Goal: Task Accomplishment & Management: Complete application form

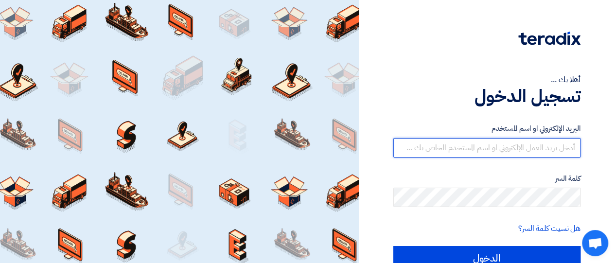
click at [540, 146] on input "text" at bounding box center [486, 147] width 187 height 19
type input "a.higgy@cclindme.com"
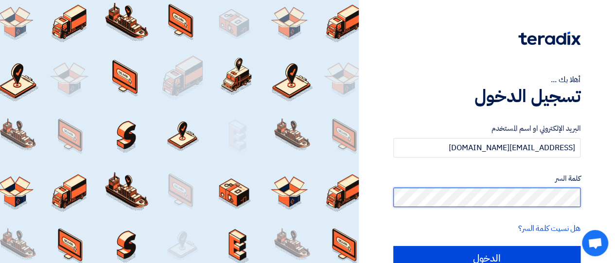
click at [393, 246] on input "الدخول" at bounding box center [486, 258] width 187 height 24
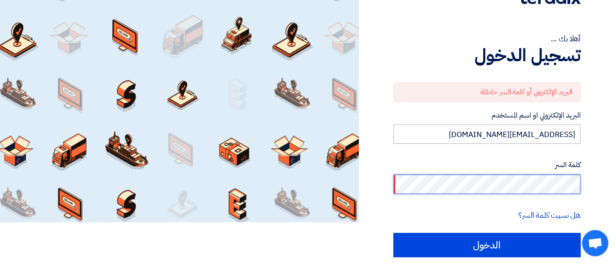
scroll to position [41, 0]
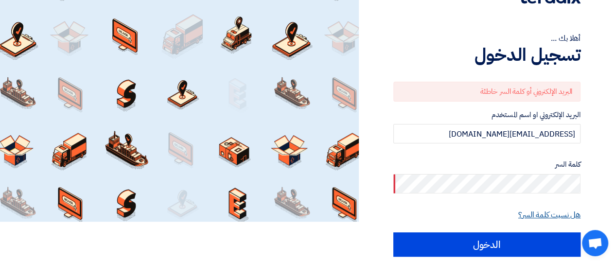
click at [558, 214] on link "هل نسيت كلمة السر؟" at bounding box center [549, 215] width 62 height 12
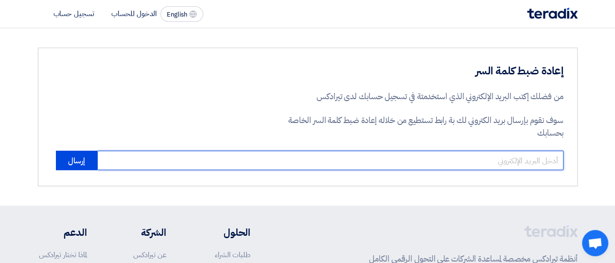
click at [480, 159] on input "email" at bounding box center [330, 160] width 466 height 19
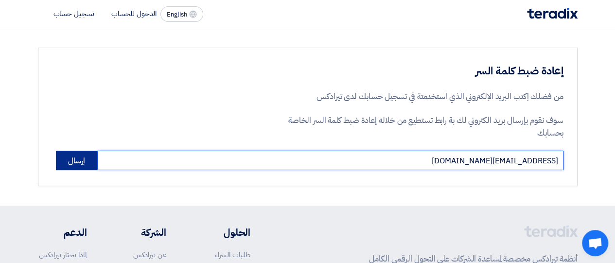
type input "a.higgy@cclindme.com"
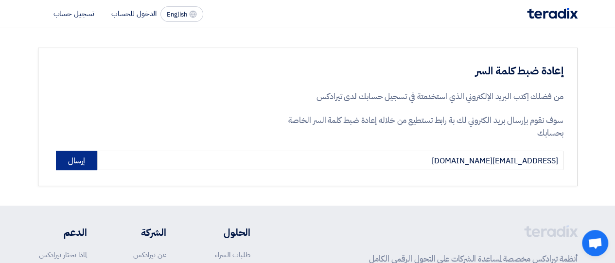
click at [86, 161] on button "إرسال" at bounding box center [76, 160] width 41 height 19
click at [86, 158] on button "إرسال" at bounding box center [76, 160] width 41 height 19
click at [84, 160] on button "إرسال" at bounding box center [76, 160] width 41 height 19
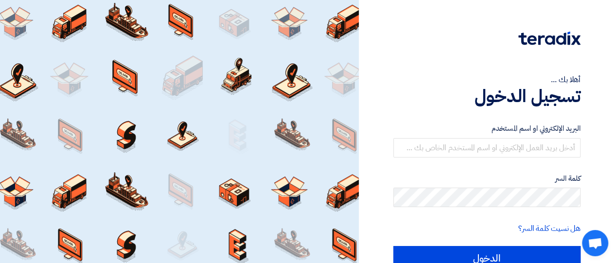
scroll to position [48, 0]
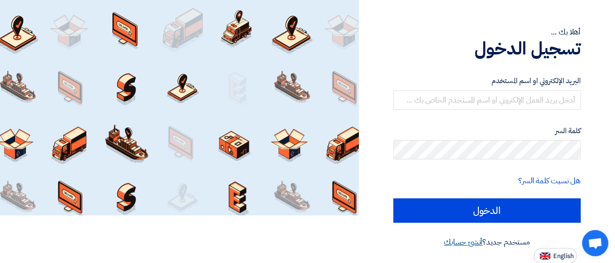
click at [454, 244] on link "أنشئ حسابك" at bounding box center [463, 242] width 38 height 12
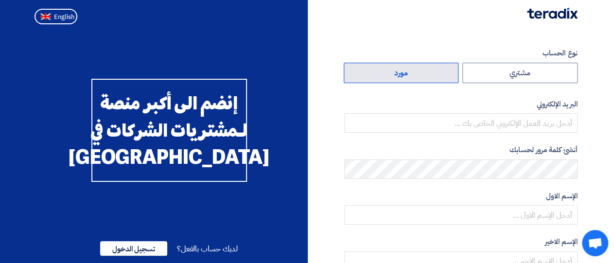
click at [400, 73] on label "مورد" at bounding box center [401, 73] width 115 height 20
click at [400, 73] on input "مورد" at bounding box center [401, 72] width 114 height 19
radio input "true"
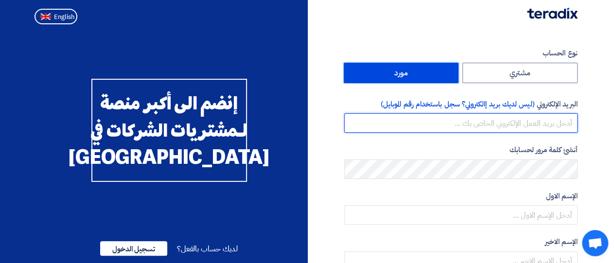
click at [416, 118] on input "email" at bounding box center [460, 122] width 233 height 19
type input "a.higgy@cclindme.com"
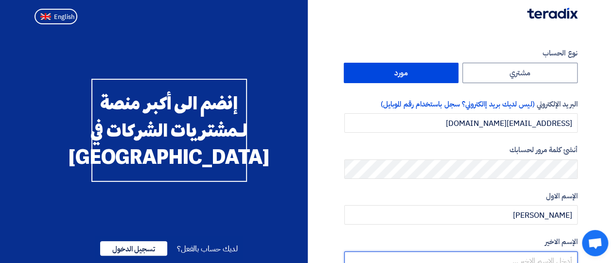
scroll to position [7, 0]
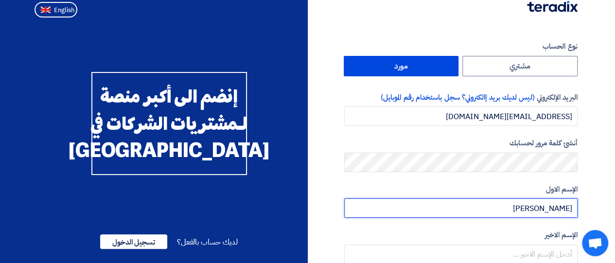
type input "Abdelrahman"
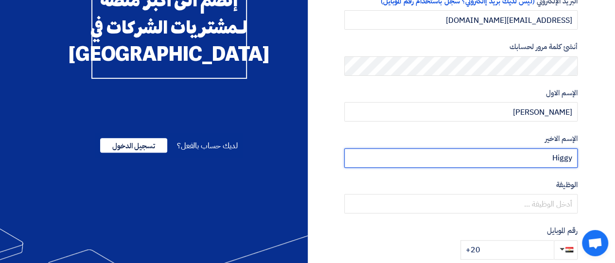
scroll to position [103, 0]
type input "Higgy"
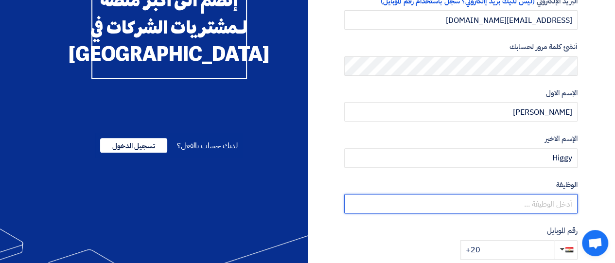
click at [530, 196] on input "text" at bounding box center [460, 203] width 233 height 19
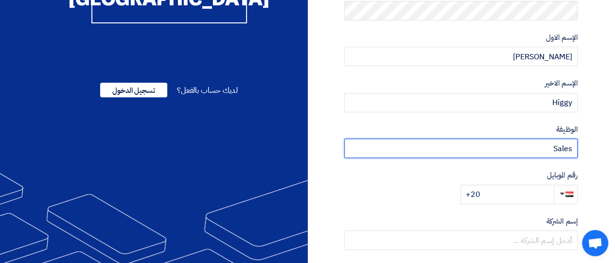
scroll to position [159, 0]
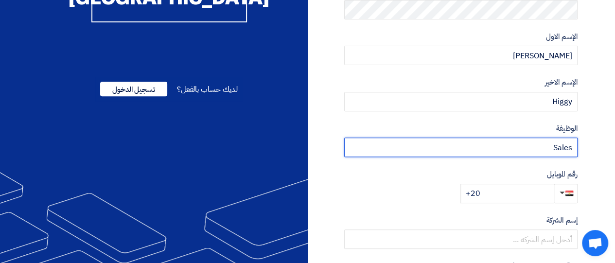
type input "Sales"
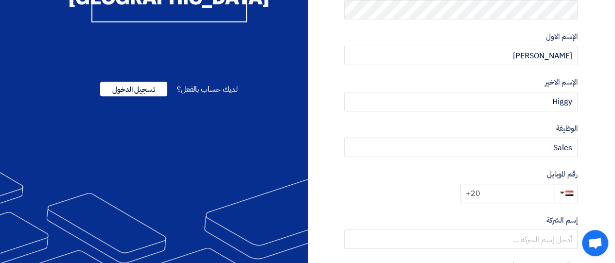
click at [525, 197] on input "+20" at bounding box center [506, 193] width 93 height 19
type input "+20 1211688826"
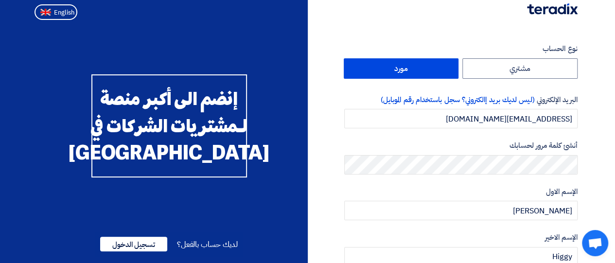
scroll to position [0, 0]
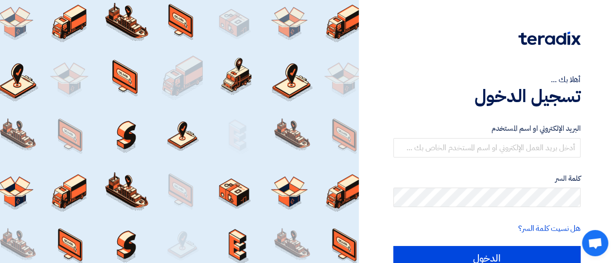
click at [538, 35] on img at bounding box center [549, 39] width 62 height 14
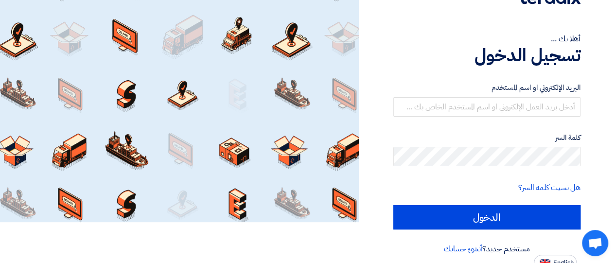
scroll to position [48, 0]
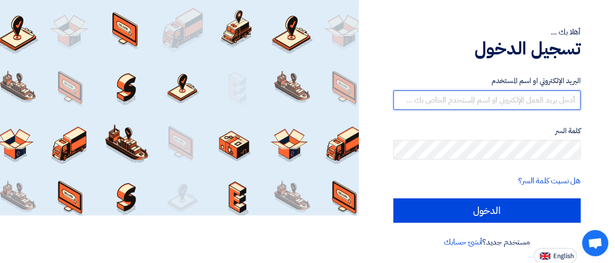
click at [500, 99] on input "text" at bounding box center [486, 99] width 187 height 19
type input "0"
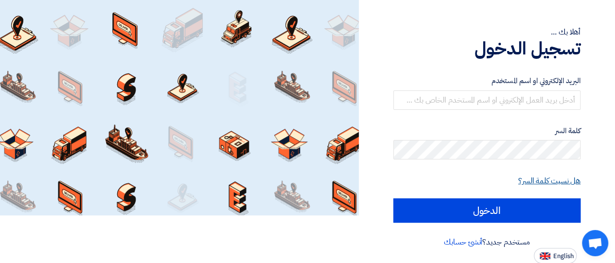
click at [566, 181] on link "هل نسيت كلمة السر؟" at bounding box center [549, 181] width 62 height 12
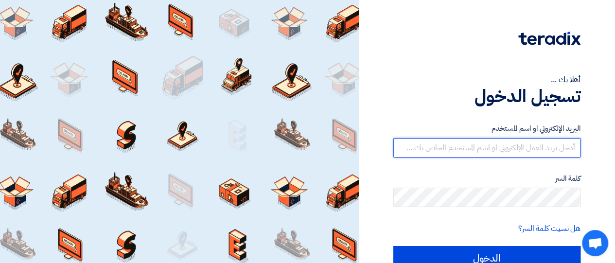
click at [539, 140] on input "text" at bounding box center [486, 147] width 187 height 19
type input "01211688826"
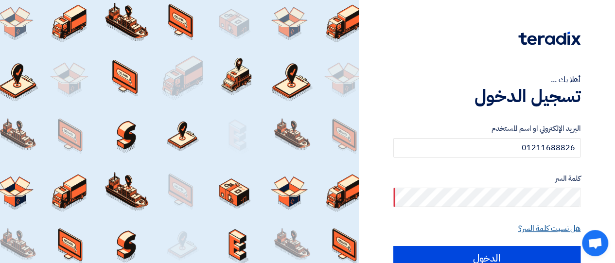
click at [557, 232] on link "هل نسيت كلمة السر؟" at bounding box center [549, 229] width 62 height 12
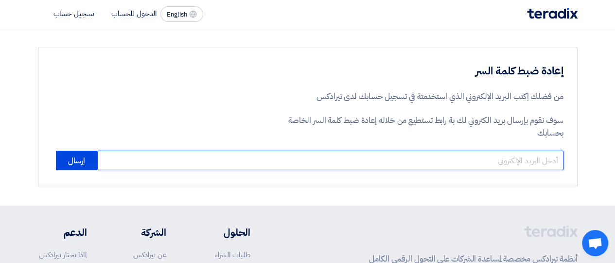
click at [513, 156] on input "email" at bounding box center [330, 160] width 466 height 19
type input "01211688826"
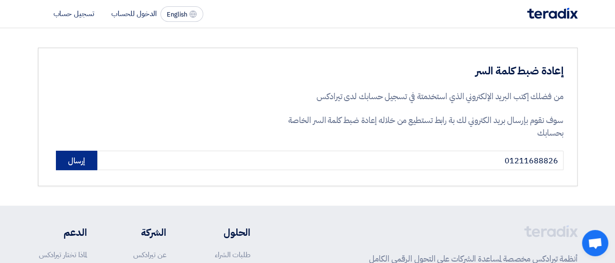
click at [75, 165] on button "إرسال" at bounding box center [76, 160] width 41 height 19
